Goal: Use online tool/utility: Utilize a website feature to perform a specific function

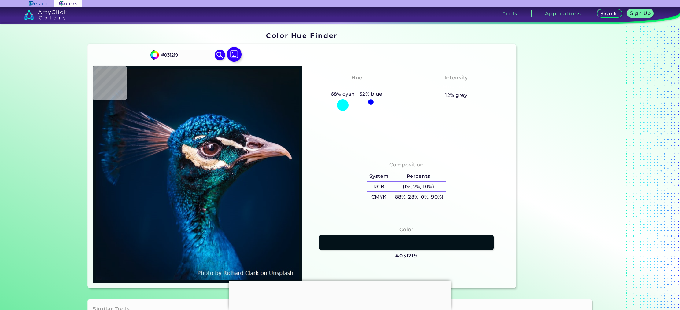
click at [171, 51] on input "#031219" at bounding box center [187, 55] width 57 height 8
click at [173, 54] on input "#031219" at bounding box center [187, 55] width 57 height 8
paste input "7030A0"
type input "#7030A0"
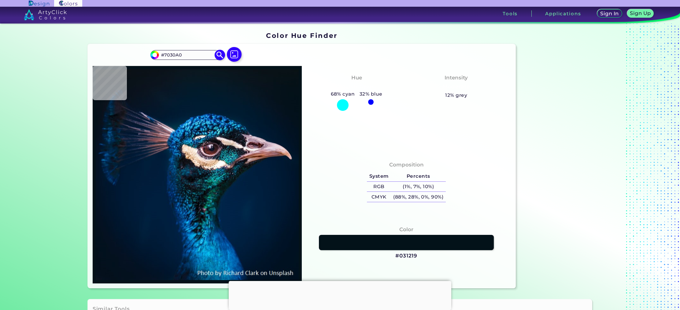
type input "#7030a0"
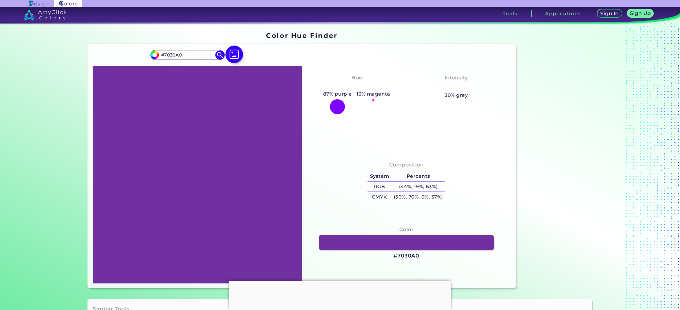
click at [231, 58] on img at bounding box center [234, 55] width 18 height 18
click at [0, 0] on input "file" at bounding box center [0, 0] width 0 height 0
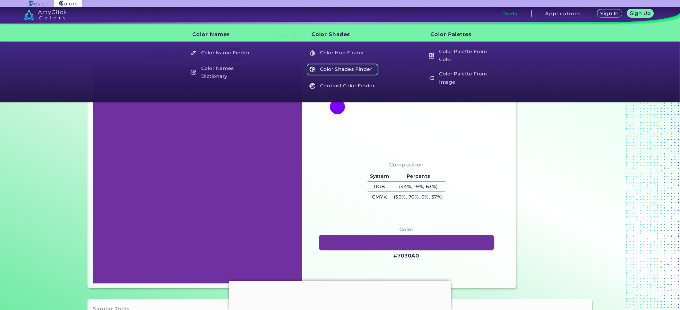
click at [338, 70] on h5 "Color Shades Finder" at bounding box center [343, 70] width 72 height 12
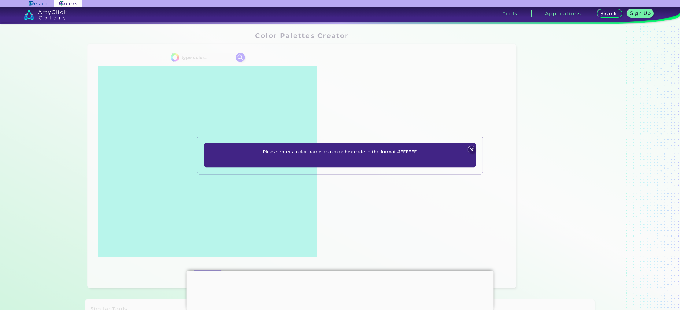
click at [470, 147] on img at bounding box center [471, 149] width 7 height 7
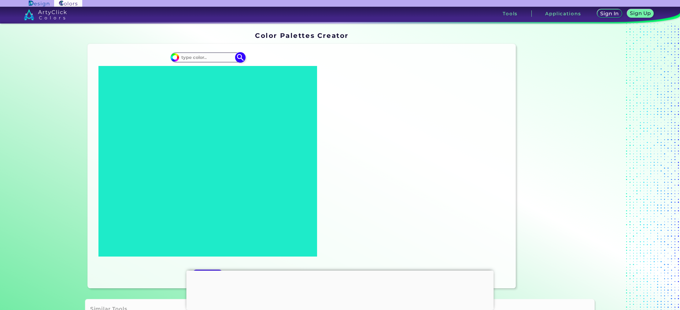
click at [209, 56] on input at bounding box center [207, 57] width 57 height 8
paste input "7030A0"
type input "7030A0"
type input "#000000"
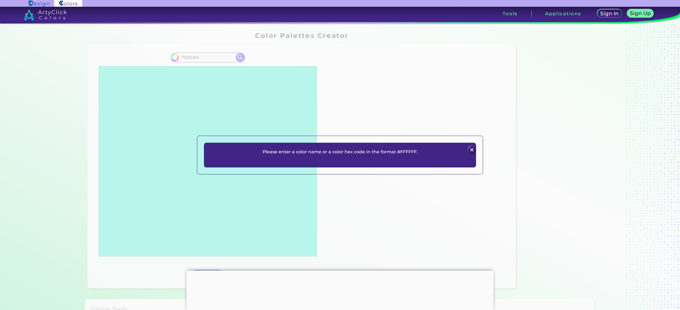
click at [469, 148] on img at bounding box center [471, 149] width 7 height 7
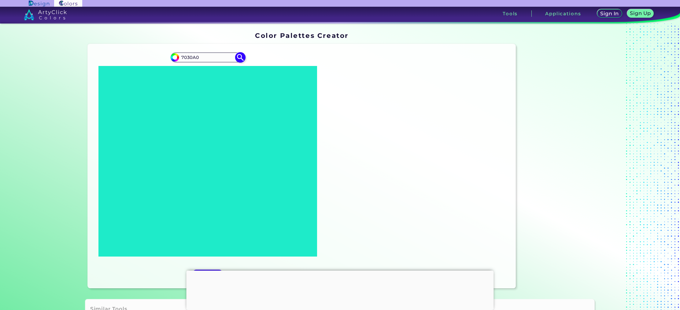
click at [179, 58] on input "7030A0" at bounding box center [207, 57] width 57 height 8
type input "#7030A0"
type input "#7030a0"
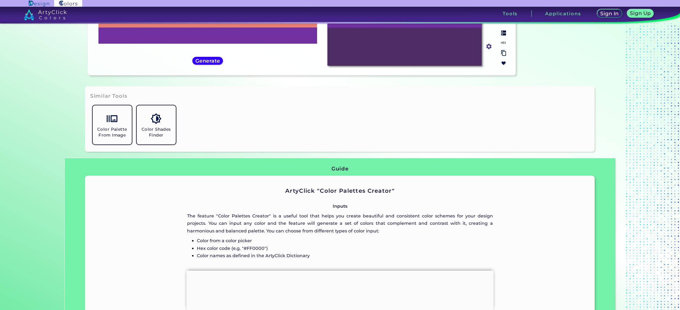
scroll to position [234, 0]
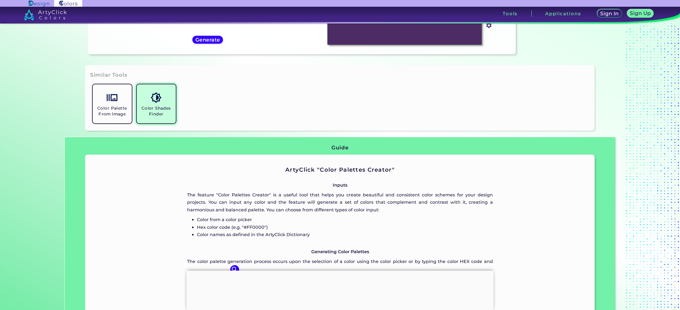
click at [167, 102] on link "Color Shades Finder" at bounding box center [156, 104] width 44 height 44
